Goal: Transaction & Acquisition: Purchase product/service

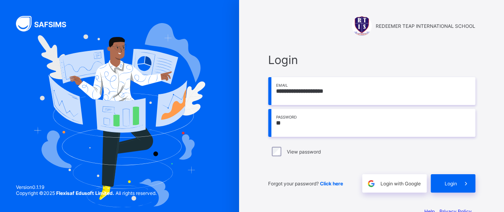
type input "*"
type input "**********"
click at [460, 184] on span at bounding box center [466, 184] width 18 height 18
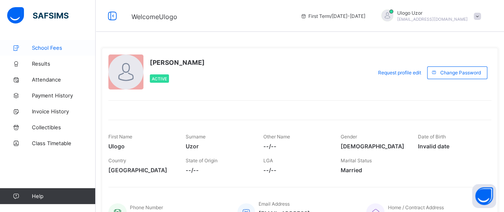
click at [57, 51] on link "School Fees" at bounding box center [48, 48] width 96 height 16
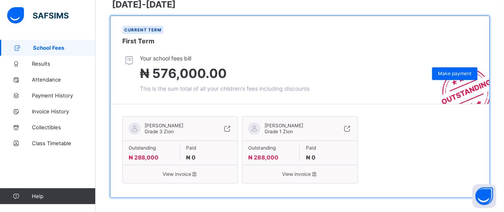
scroll to position [133, 0]
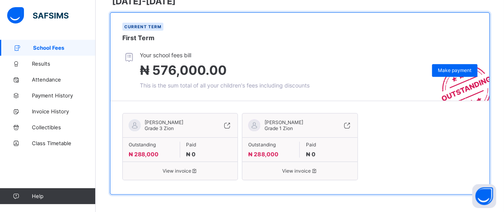
click at [186, 169] on span "View invoice" at bounding box center [180, 171] width 103 height 6
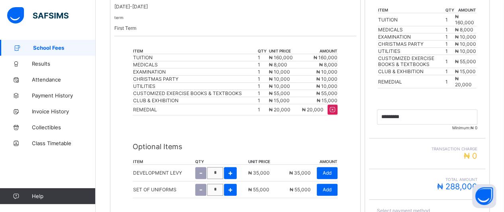
scroll to position [213, 0]
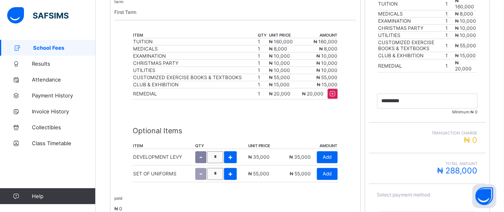
click at [199, 151] on div "-" at bounding box center [200, 157] width 11 height 12
click at [197, 168] on div "-" at bounding box center [200, 174] width 11 height 12
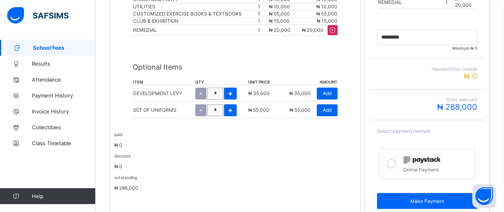
scroll to position [293, 0]
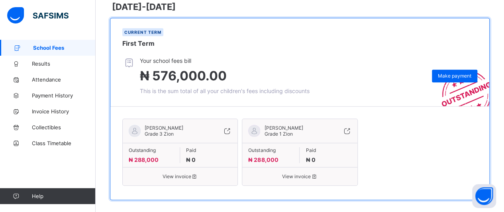
scroll to position [133, 0]
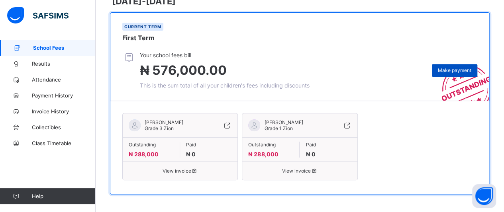
click at [458, 71] on span "Make payment" at bounding box center [454, 70] width 33 height 6
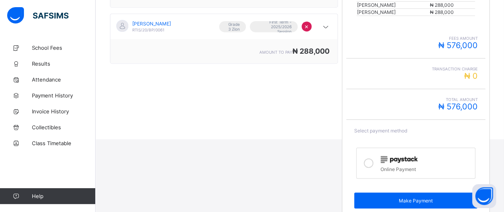
scroll to position [200, 0]
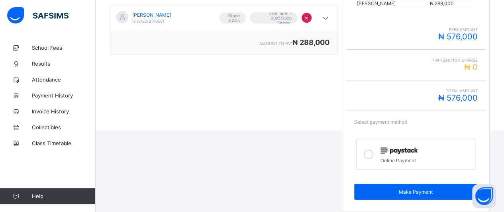
click at [374, 153] on icon at bounding box center [369, 155] width 10 height 10
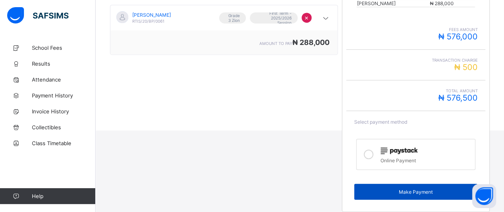
click at [410, 189] on span "Make Payment" at bounding box center [416, 192] width 112 height 6
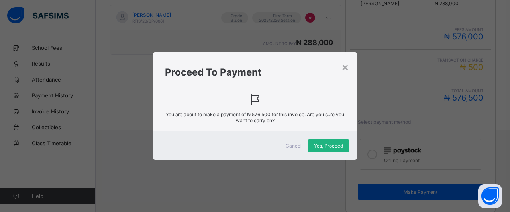
click at [329, 143] on span "Yes, Proceed" at bounding box center [328, 146] width 29 height 6
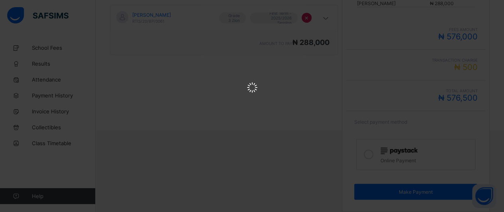
scroll to position [0, 0]
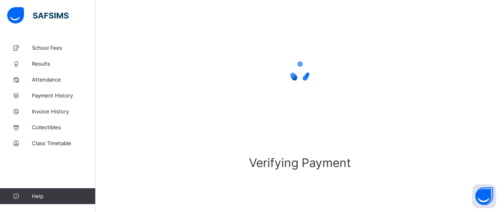
scroll to position [87, 0]
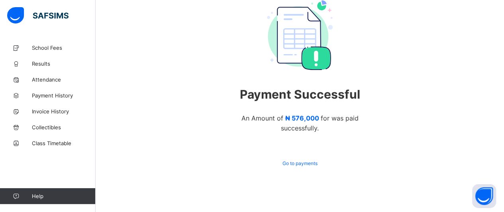
scroll to position [83, 0]
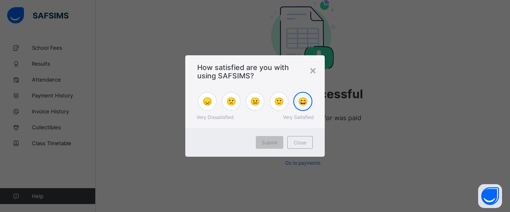
click at [302, 101] on span "😄" at bounding box center [303, 102] width 10 height 10
click at [277, 141] on span "Submit" at bounding box center [270, 143] width 16 height 6
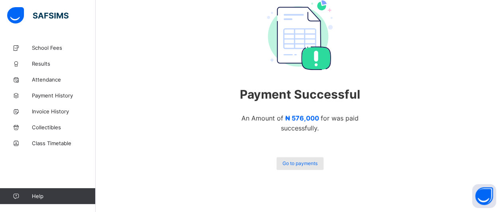
click at [309, 166] on span "Go to payments" at bounding box center [300, 164] width 35 height 6
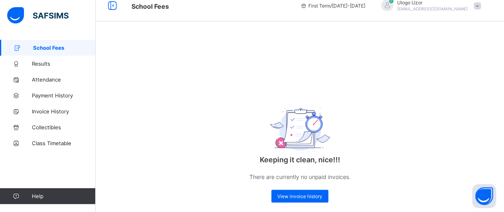
scroll to position [22, 0]
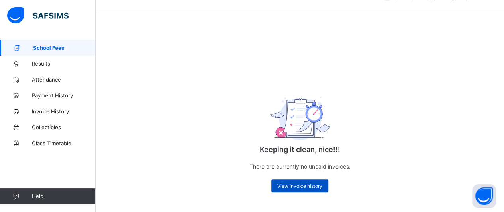
click at [315, 187] on span "View invoice history" at bounding box center [299, 186] width 45 height 6
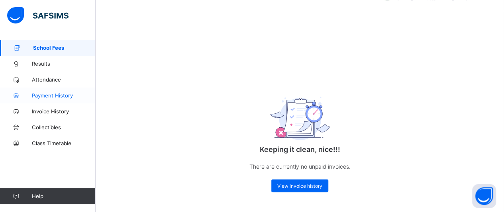
click at [56, 95] on span "Payment History" at bounding box center [64, 95] width 64 height 6
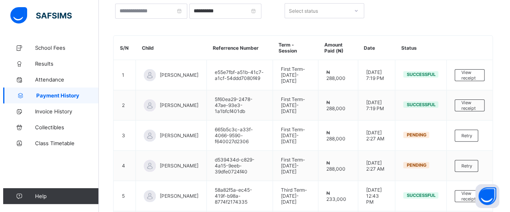
scroll to position [37, 0]
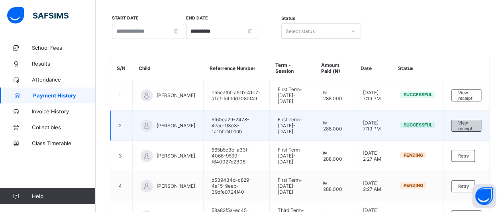
click at [475, 120] on span "View receipt" at bounding box center [466, 125] width 17 height 11
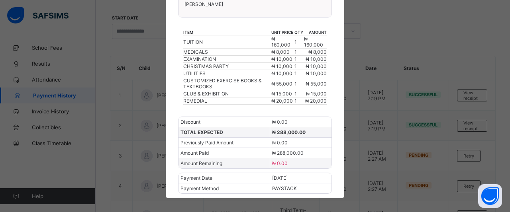
scroll to position [0, 0]
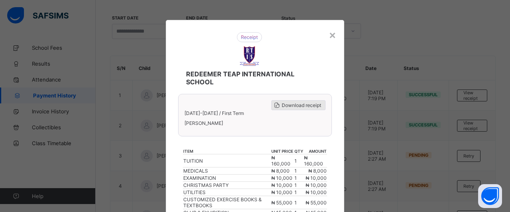
click at [307, 103] on span "Download receipt" at bounding box center [301, 105] width 39 height 6
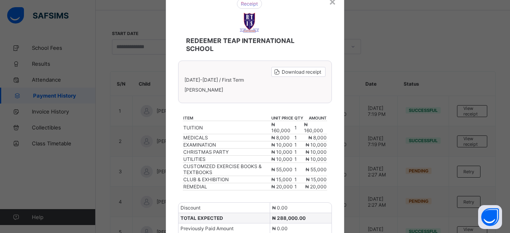
scroll to position [33, 0]
click at [331, 5] on div "×" at bounding box center [333, 1] width 8 height 14
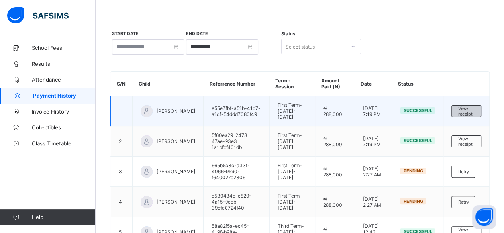
click at [475, 114] on span "View receipt" at bounding box center [466, 111] width 17 height 11
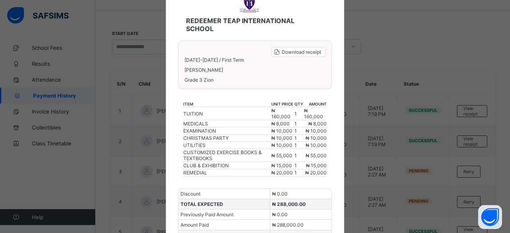
scroll to position [0, 0]
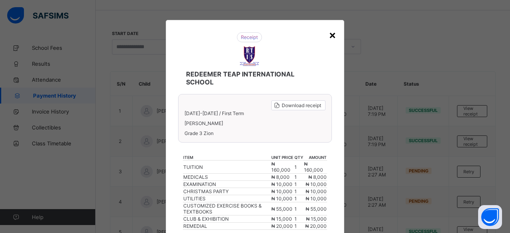
click at [330, 32] on div "×" at bounding box center [333, 35] width 8 height 14
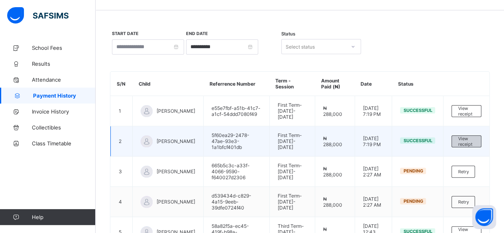
click at [475, 137] on span "View receipt" at bounding box center [466, 141] width 17 height 11
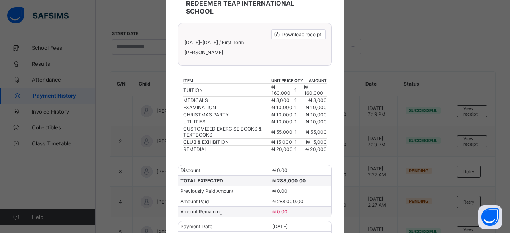
scroll to position [98, 0]
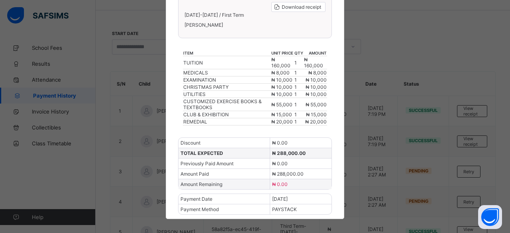
drag, startPoint x: 470, startPoint y: 21, endPoint x: 466, endPoint y: 2, distance: 20.0
click at [469, 16] on div "× REDEEMER TEAP INTERNATIONAL SCHOOL Download receipt [DATE]-[DATE] / First Ter…" at bounding box center [255, 116] width 510 height 233
click at [459, 32] on div "× REDEEMER TEAP INTERNATIONAL SCHOOL Download receipt [DATE]-[DATE] / First Ter…" at bounding box center [255, 116] width 510 height 233
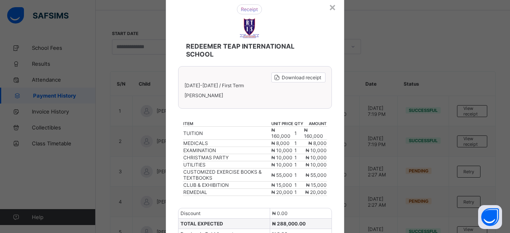
scroll to position [22, 0]
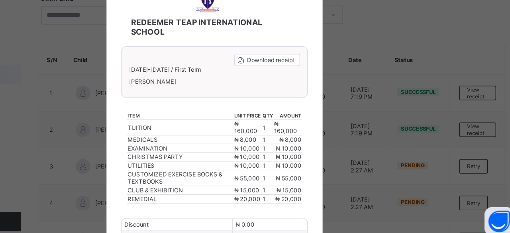
click at [440, 59] on div "× REDEEMER TEAP INTERNATIONAL SCHOOL Download receipt [DATE]-[DATE] / First Ter…" at bounding box center [255, 116] width 510 height 233
click at [334, 99] on div "REDEEMER TEAP INTERNATIONAL SCHOOL Download receipt [DATE]-[DATE] / First Term …" at bounding box center [255, 147] width 179 height 298
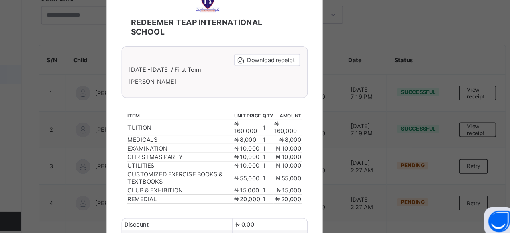
click at [334, 99] on div "REDEEMER TEAP INTERNATIONAL SCHOOL Download receipt [DATE]-[DATE] / First Term …" at bounding box center [255, 147] width 179 height 298
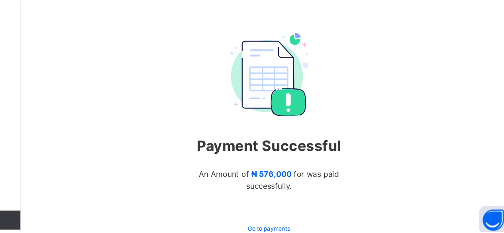
scroll to position [62, 0]
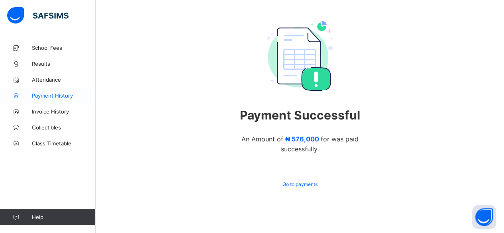
click at [56, 90] on link "Payment History" at bounding box center [48, 96] width 96 height 16
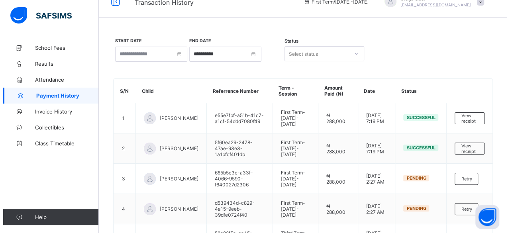
scroll to position [62, 0]
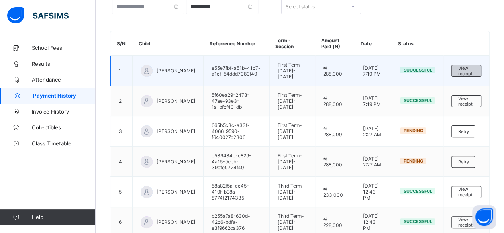
click at [473, 67] on span "View receipt" at bounding box center [466, 70] width 17 height 11
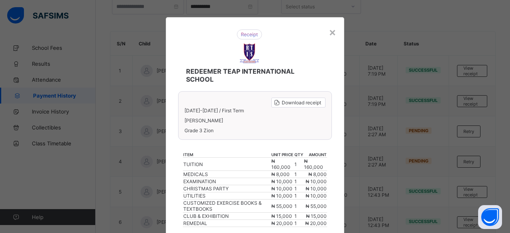
scroll to position [0, 0]
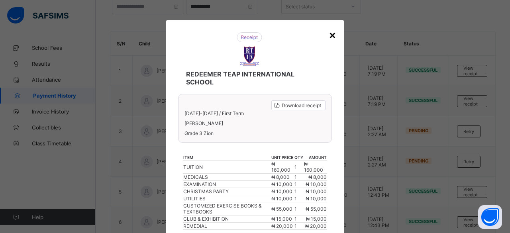
click at [332, 38] on div "×" at bounding box center [333, 35] width 8 height 14
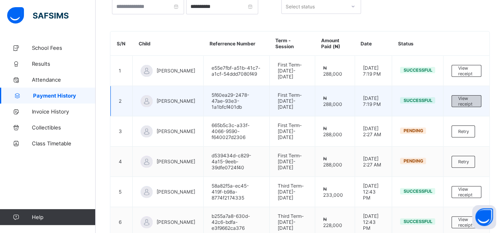
click at [460, 95] on div "View receipt" at bounding box center [467, 101] width 30 height 12
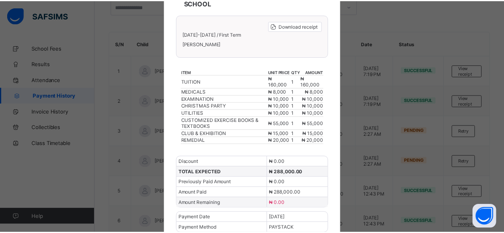
scroll to position [98, 0]
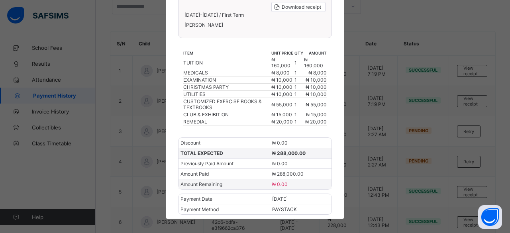
click at [474, 26] on div "× REDEEMER TEAP INTERNATIONAL SCHOOL Download receipt [DATE]-[DATE] / First Ter…" at bounding box center [255, 116] width 510 height 233
click at [498, 28] on div "× REDEEMER TEAP INTERNATIONAL SCHOOL Download receipt [DATE]-[DATE] / First Ter…" at bounding box center [255, 116] width 510 height 233
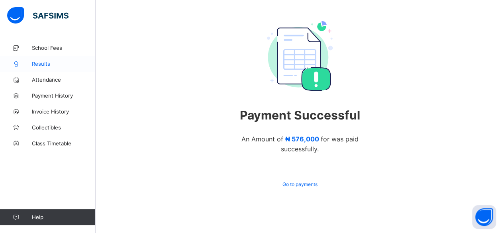
click at [40, 64] on span "Results" at bounding box center [64, 64] width 64 height 6
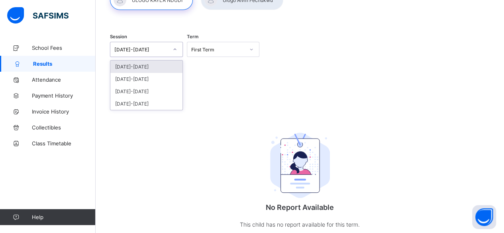
click at [175, 49] on icon at bounding box center [175, 49] width 5 height 8
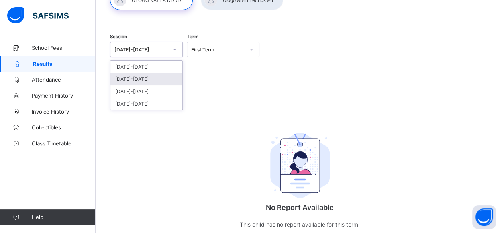
click at [144, 81] on div "[DATE]-[DATE]" at bounding box center [146, 79] width 72 height 12
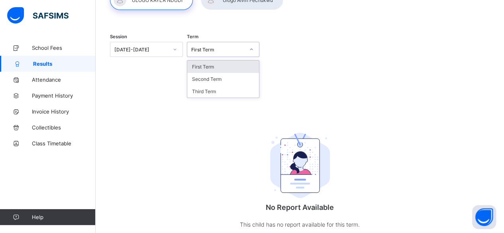
click at [222, 49] on div "First Term" at bounding box center [218, 50] width 54 height 6
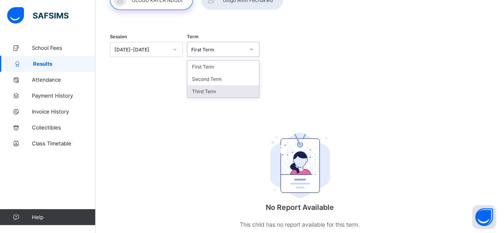
click at [214, 89] on div "Third Term" at bounding box center [223, 91] width 72 height 12
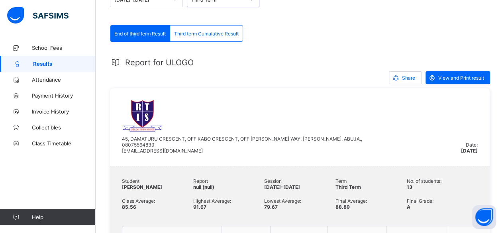
scroll to position [118, 0]
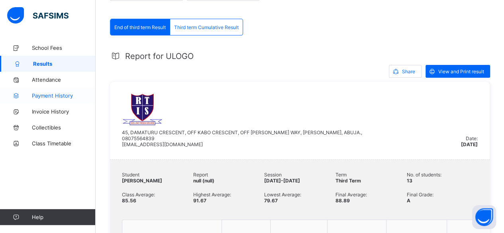
click at [65, 98] on span "Payment History" at bounding box center [64, 95] width 64 height 6
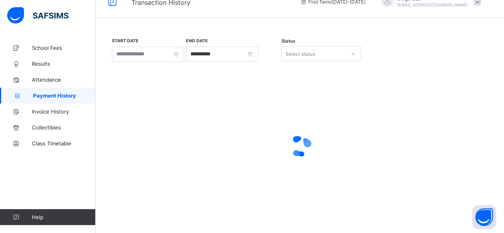
click at [65, 98] on span "Payment History" at bounding box center [64, 95] width 63 height 6
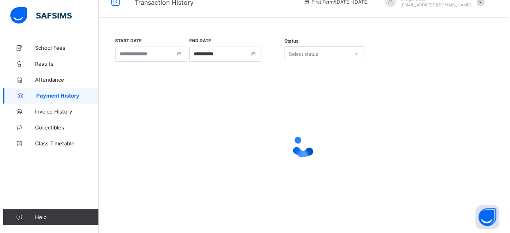
scroll to position [118, 0]
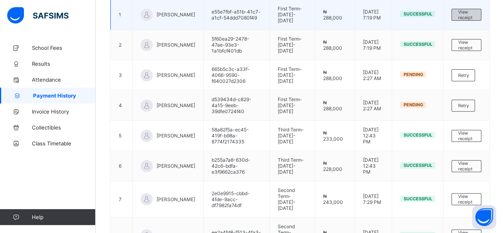
click at [465, 10] on span "View receipt" at bounding box center [466, 14] width 17 height 11
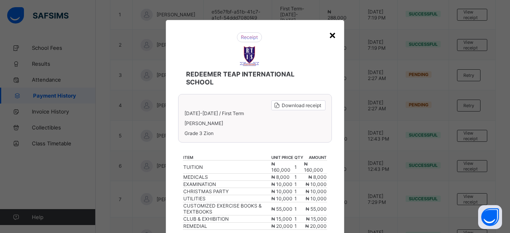
click at [334, 32] on div "×" at bounding box center [333, 35] width 8 height 14
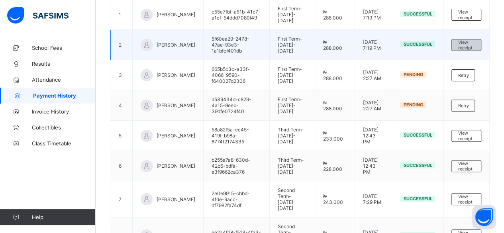
click at [474, 43] on span "View receipt" at bounding box center [466, 44] width 17 height 11
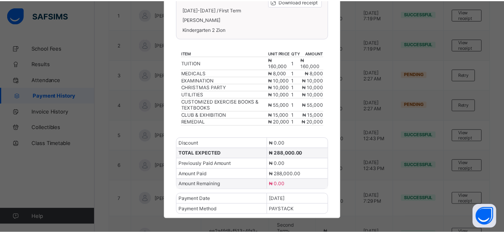
scroll to position [0, 0]
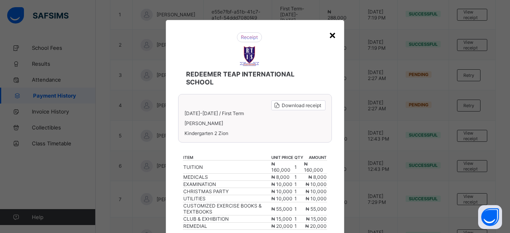
click at [331, 39] on div "×" at bounding box center [333, 35] width 8 height 14
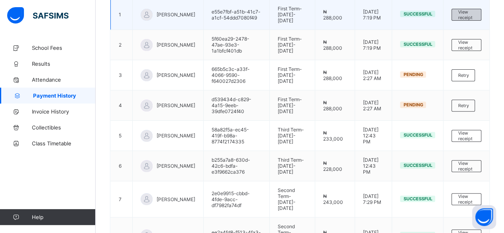
click at [463, 14] on span "View receipt" at bounding box center [466, 14] width 17 height 11
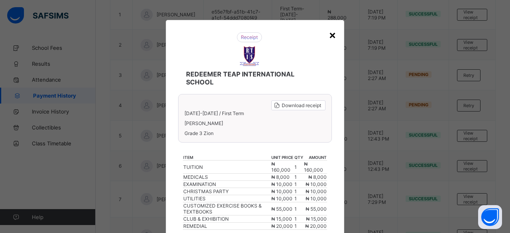
click at [331, 32] on div "×" at bounding box center [333, 35] width 8 height 14
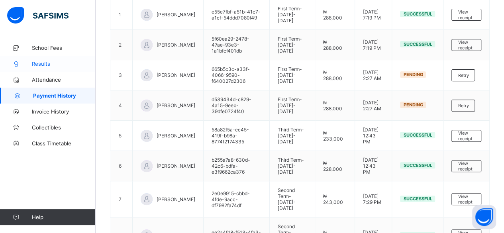
click at [50, 67] on span "Results" at bounding box center [64, 64] width 64 height 6
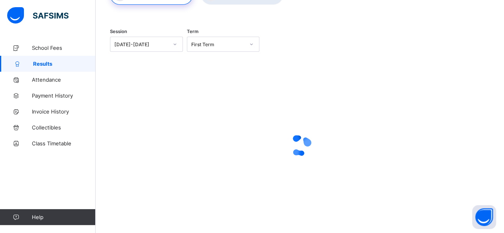
click at [50, 67] on span "Results" at bounding box center [64, 64] width 63 height 6
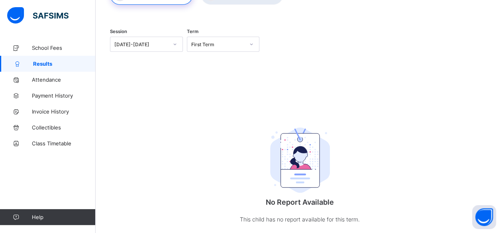
scroll to position [87, 0]
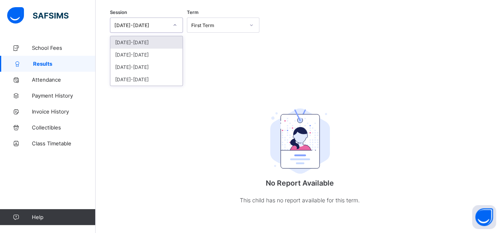
click at [171, 22] on div at bounding box center [175, 25] width 14 height 13
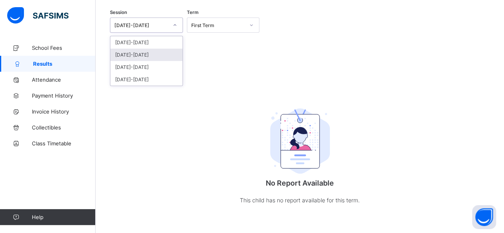
click at [148, 58] on div "[DATE]-[DATE]" at bounding box center [146, 55] width 72 height 12
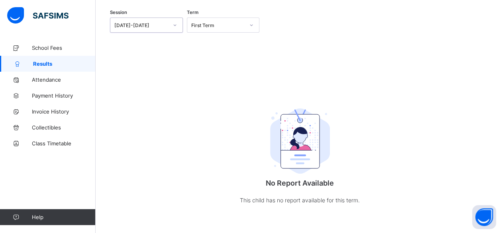
click at [206, 23] on div "First Term" at bounding box center [218, 25] width 54 height 6
click at [217, 67] on div "Third Term" at bounding box center [223, 67] width 72 height 12
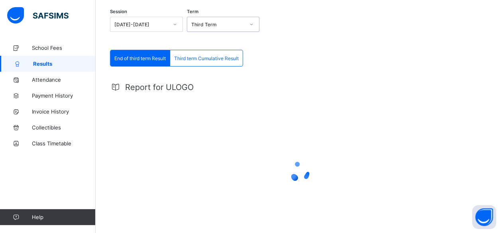
scroll to position [0, 0]
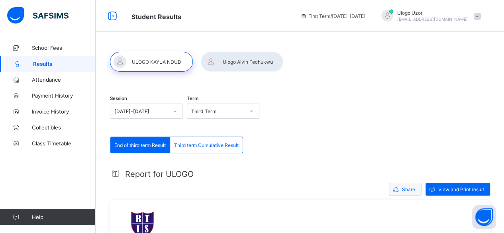
click at [411, 187] on span "Share" at bounding box center [408, 190] width 13 height 6
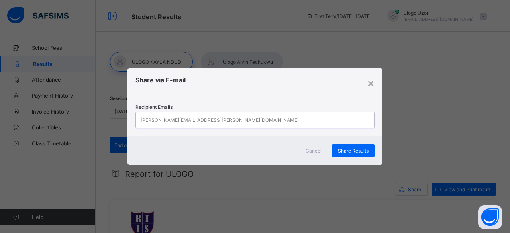
click at [324, 120] on div "[PERSON_NAME][EMAIL_ADDRESS][PERSON_NAME][DOMAIN_NAME]" at bounding box center [247, 120] width 223 height 16
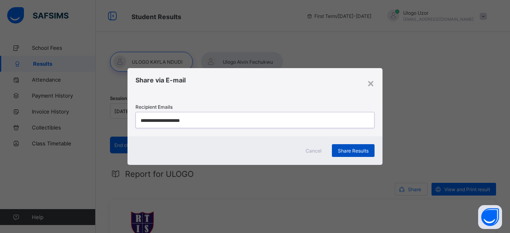
type input "**********"
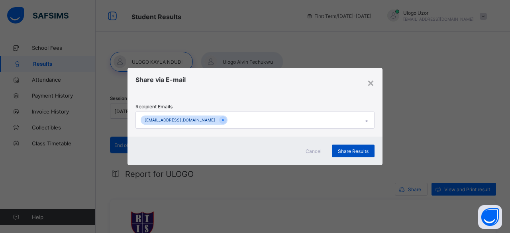
click at [358, 150] on span "Share Results" at bounding box center [353, 151] width 31 height 6
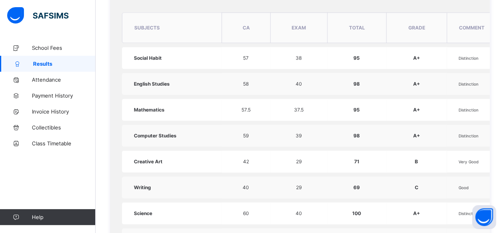
scroll to position [319, 0]
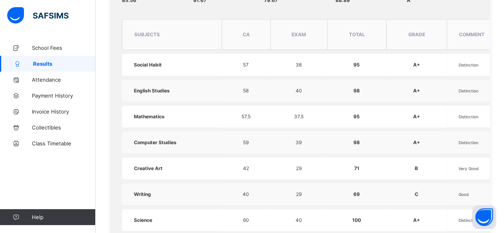
click at [63, 62] on span "Results" at bounding box center [64, 64] width 63 height 6
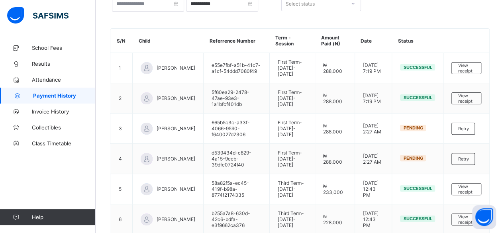
scroll to position [49, 0]
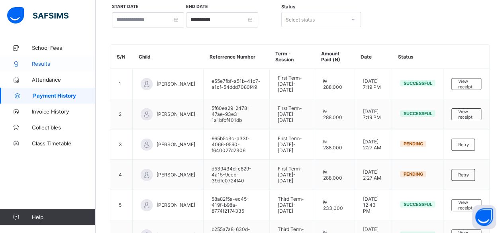
click at [53, 62] on span "Results" at bounding box center [64, 64] width 64 height 6
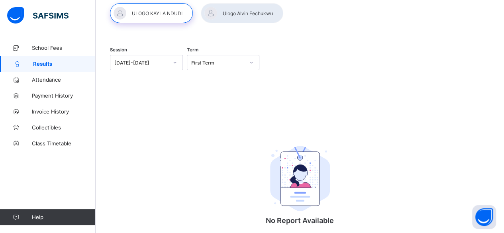
click at [238, 12] on div at bounding box center [242, 13] width 83 height 20
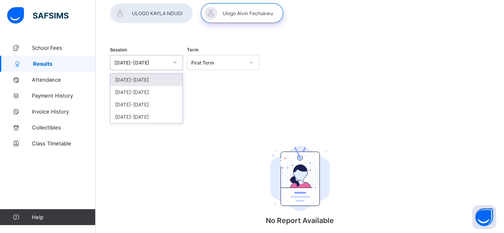
click at [176, 60] on icon at bounding box center [175, 63] width 5 height 8
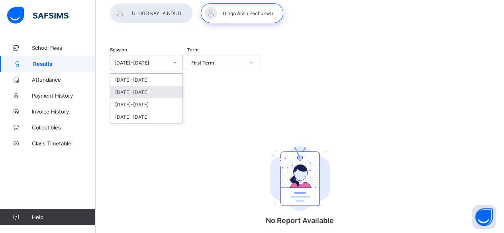
click at [151, 88] on div "[DATE]-[DATE]" at bounding box center [146, 92] width 72 height 12
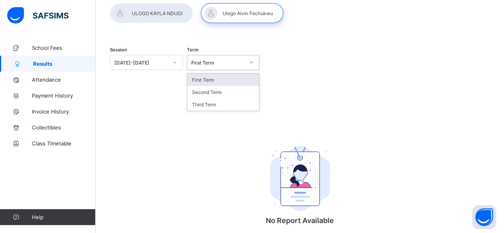
click at [208, 59] on div "First Term" at bounding box center [215, 62] width 57 height 11
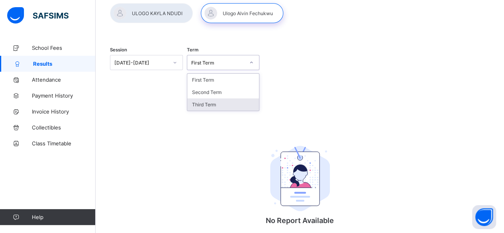
click at [211, 103] on div "Third Term" at bounding box center [223, 104] width 72 height 12
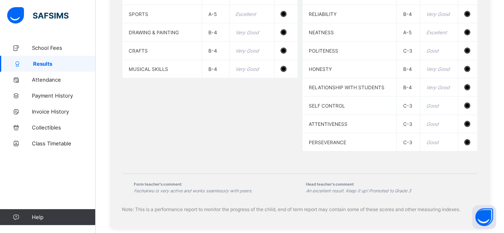
scroll to position [783, 0]
click at [323, 189] on div "Form teacher's comment [PERSON_NAME] is very active and works seamlessly with p…" at bounding box center [300, 187] width 356 height 28
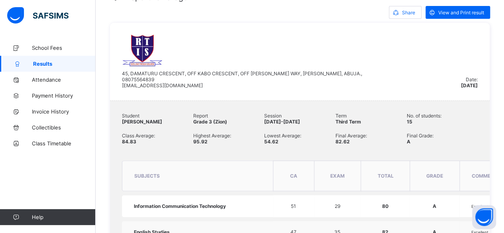
scroll to position [155, 0]
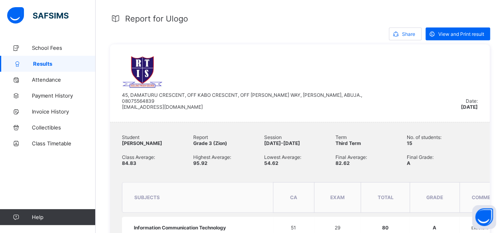
click at [53, 63] on span "Results" at bounding box center [64, 64] width 63 height 6
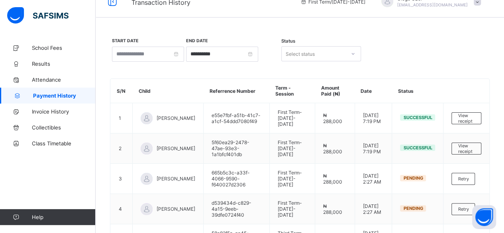
scroll to position [155, 0]
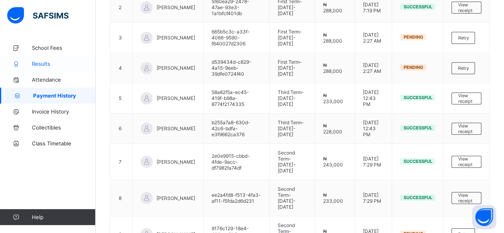
click at [54, 60] on link "Results" at bounding box center [48, 64] width 96 height 16
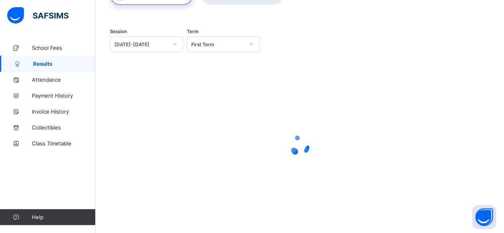
scroll to position [87, 0]
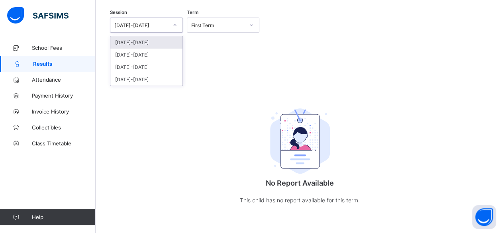
click at [178, 31] on div at bounding box center [174, 25] width 15 height 14
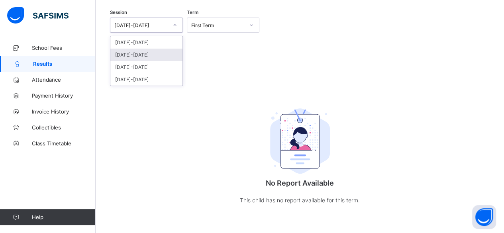
click at [155, 55] on div "[DATE]-[DATE]" at bounding box center [146, 55] width 72 height 12
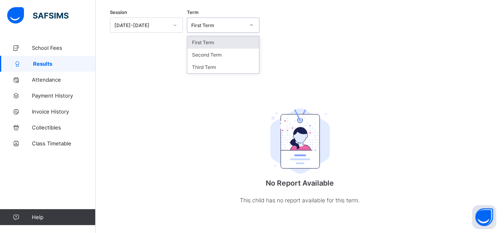
click at [224, 24] on div "First Term" at bounding box center [218, 25] width 54 height 6
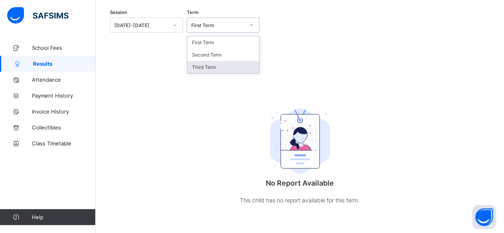
click at [218, 67] on div "Third Term" at bounding box center [223, 67] width 72 height 12
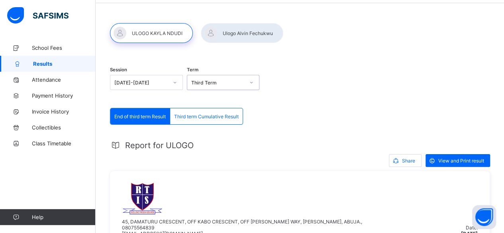
scroll to position [0, 0]
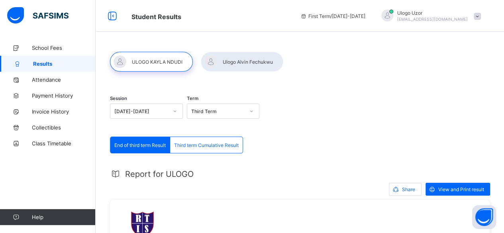
click at [252, 67] on div at bounding box center [242, 62] width 83 height 20
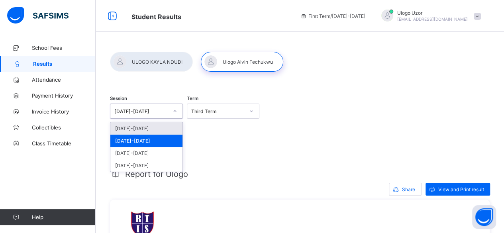
click at [179, 111] on div at bounding box center [175, 111] width 14 height 13
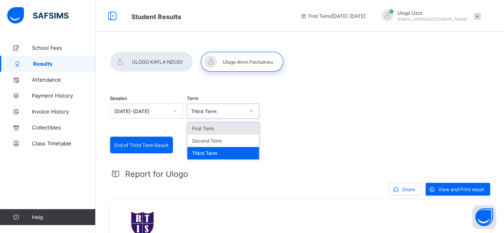
click at [214, 111] on div "Third Term" at bounding box center [218, 111] width 54 height 6
click at [219, 151] on div "Third Term" at bounding box center [223, 153] width 72 height 12
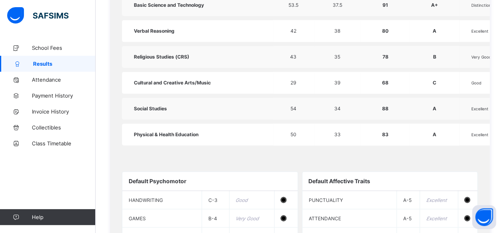
scroll to position [544, 0]
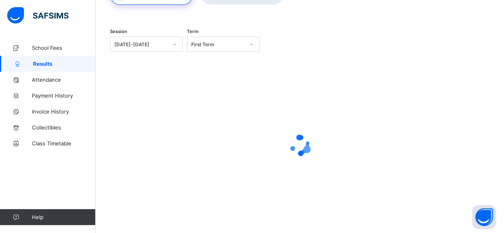
scroll to position [62, 0]
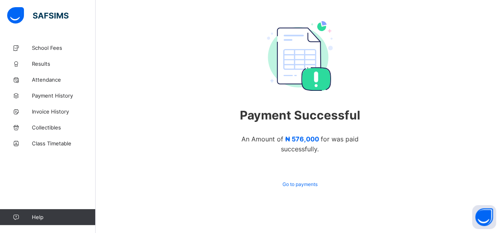
scroll to position [62, 0]
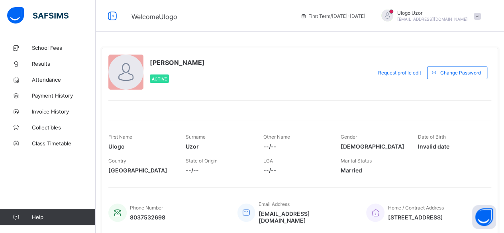
click at [480, 16] on span at bounding box center [477, 16] width 7 height 7
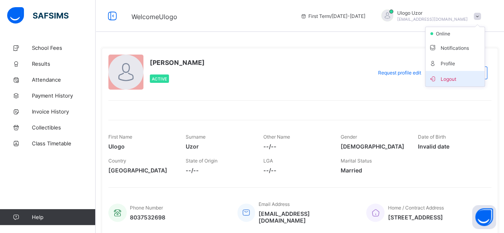
click at [458, 81] on span "Logout" at bounding box center [455, 78] width 53 height 9
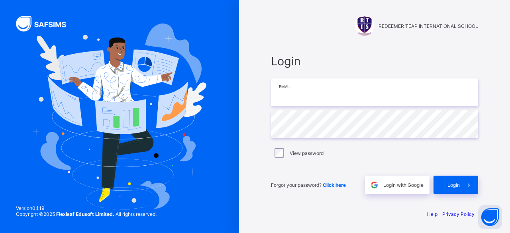
type input "**********"
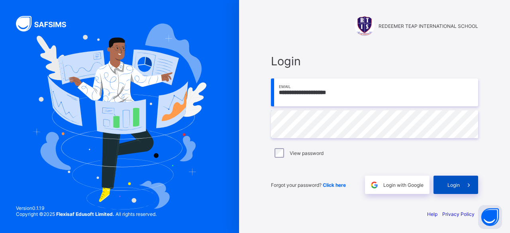
click at [457, 183] on span "Login" at bounding box center [454, 185] width 12 height 6
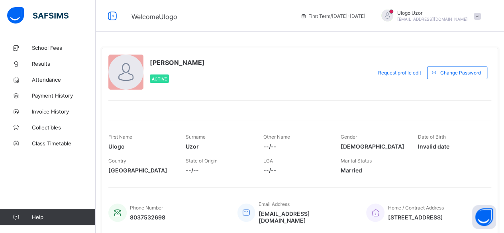
click at [481, 15] on span at bounding box center [477, 16] width 7 height 7
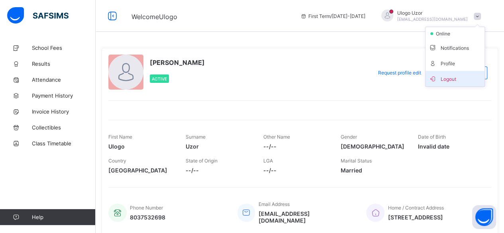
click at [456, 75] on span "Logout" at bounding box center [455, 78] width 53 height 9
